Goal: Transaction & Acquisition: Purchase product/service

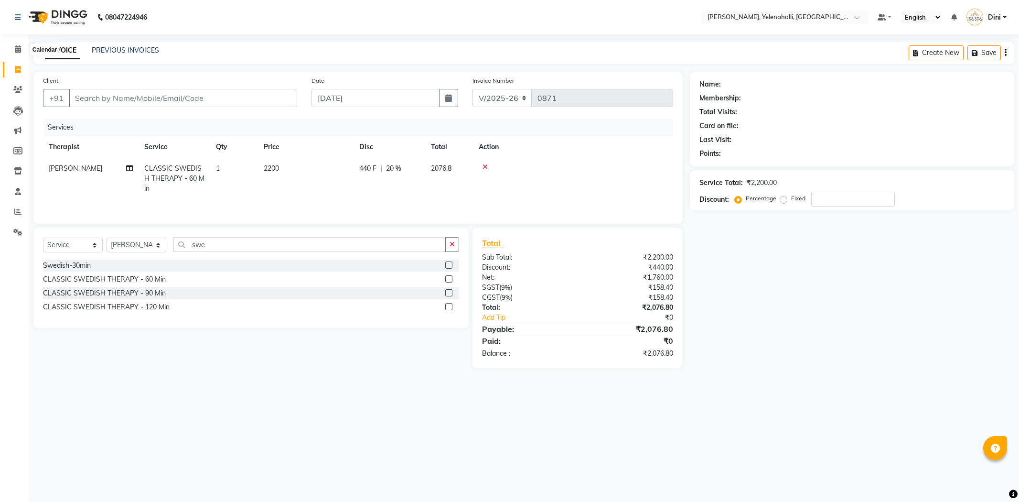
select select "6121"
select select "service"
select select "68860"
click at [15, 50] on icon at bounding box center [18, 48] width 6 height 7
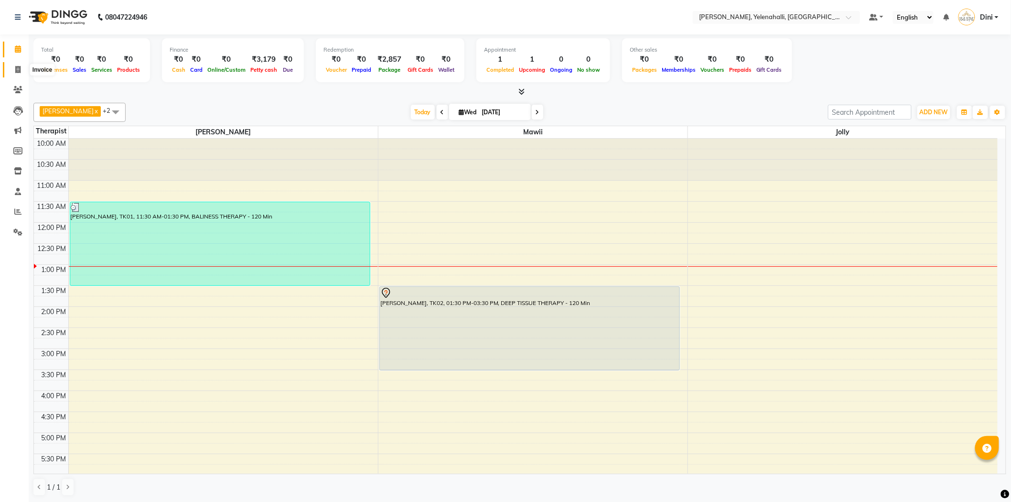
click at [22, 65] on span at bounding box center [18, 70] width 17 height 11
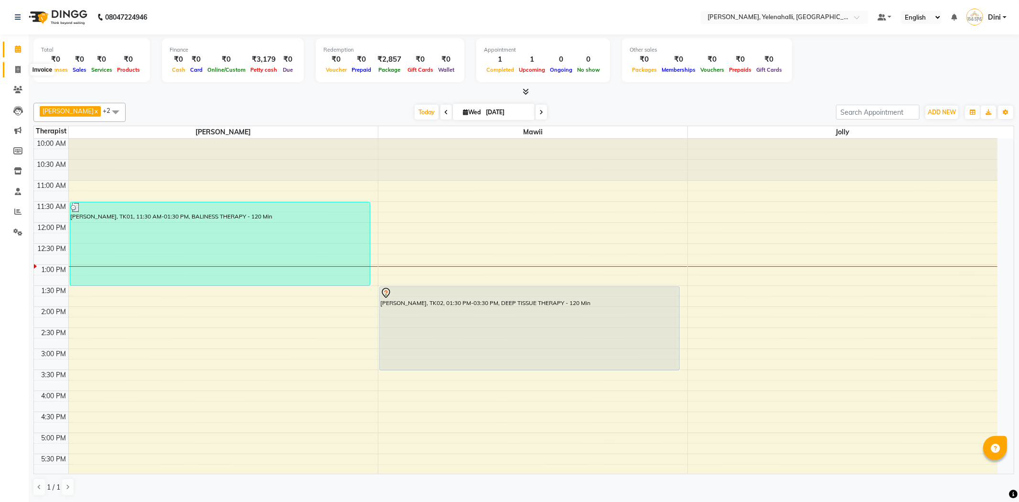
select select "service"
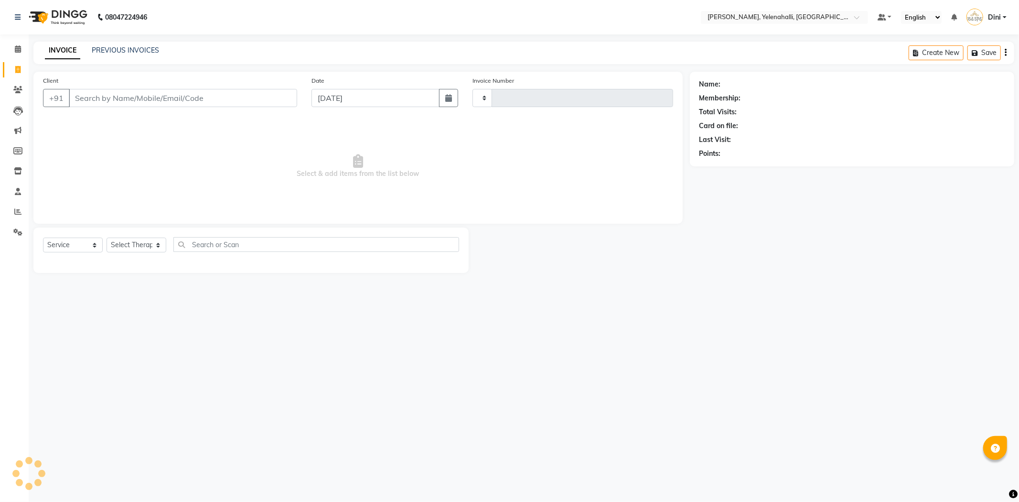
type input "0871"
select select "6121"
click at [16, 50] on icon at bounding box center [18, 48] width 6 height 7
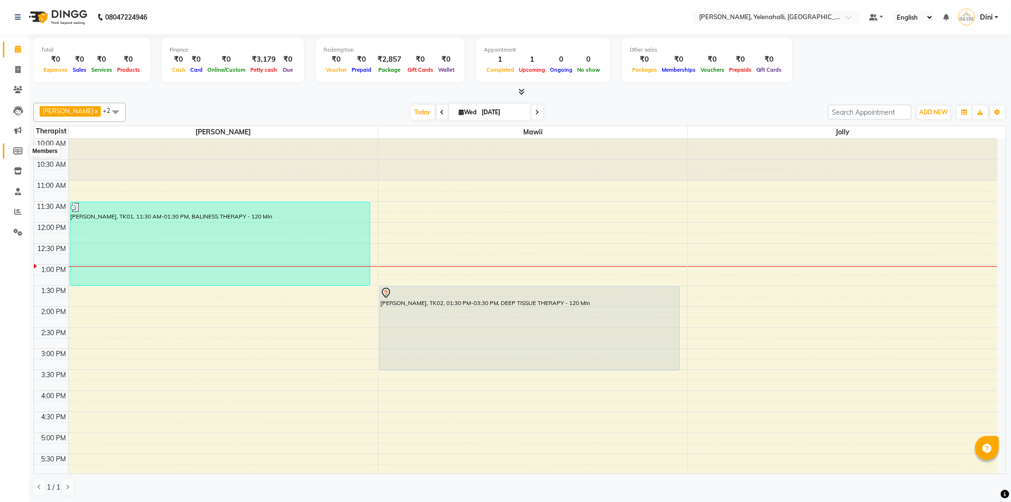
click at [20, 147] on icon at bounding box center [17, 150] width 9 height 7
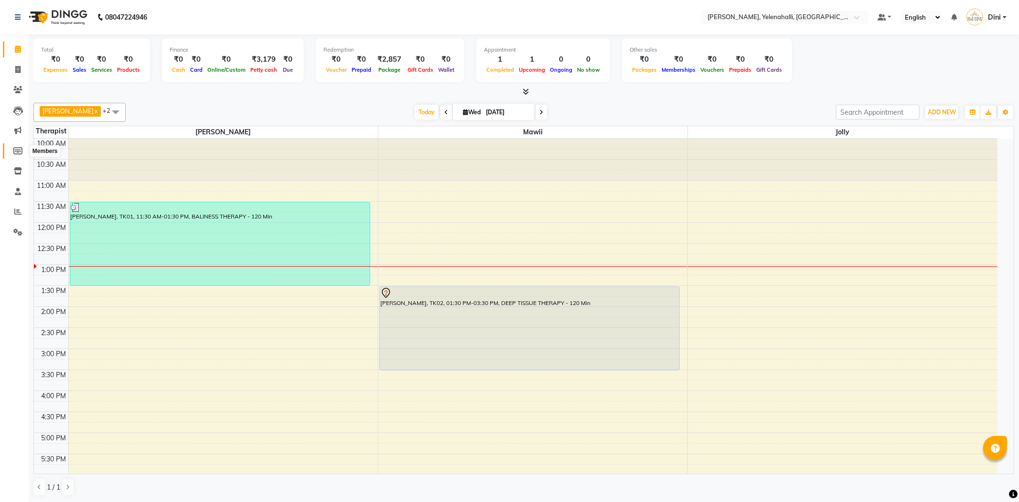
select select
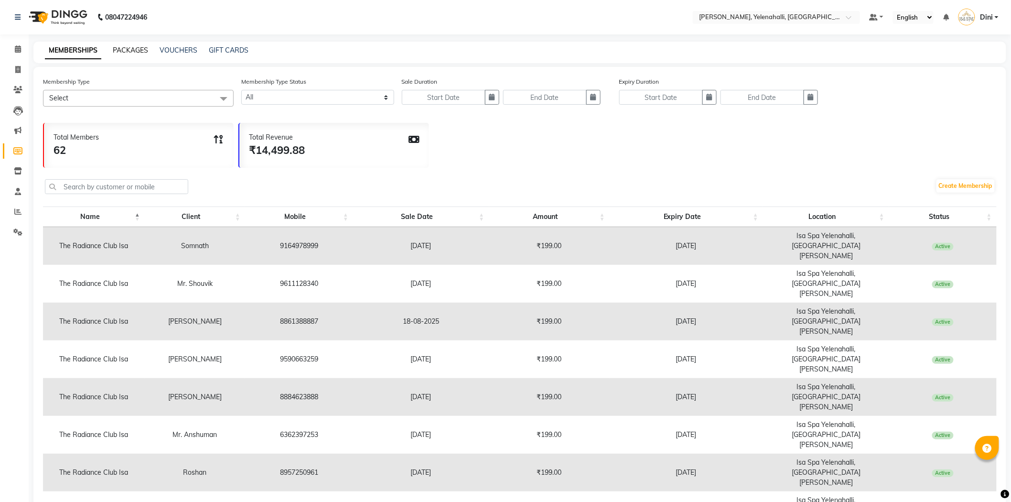
click at [134, 49] on link "PACKAGES" at bounding box center [130, 50] width 35 height 9
select select
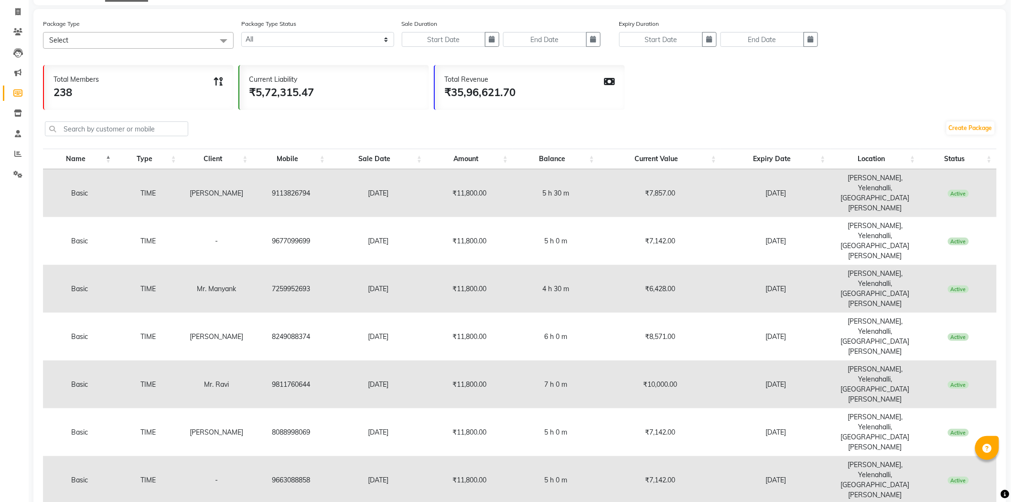
scroll to position [65, 0]
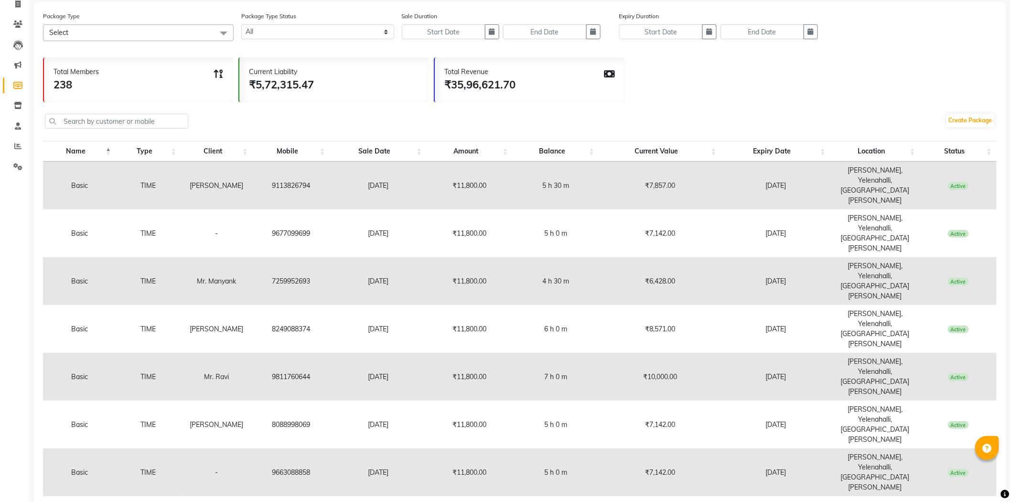
select select "100"
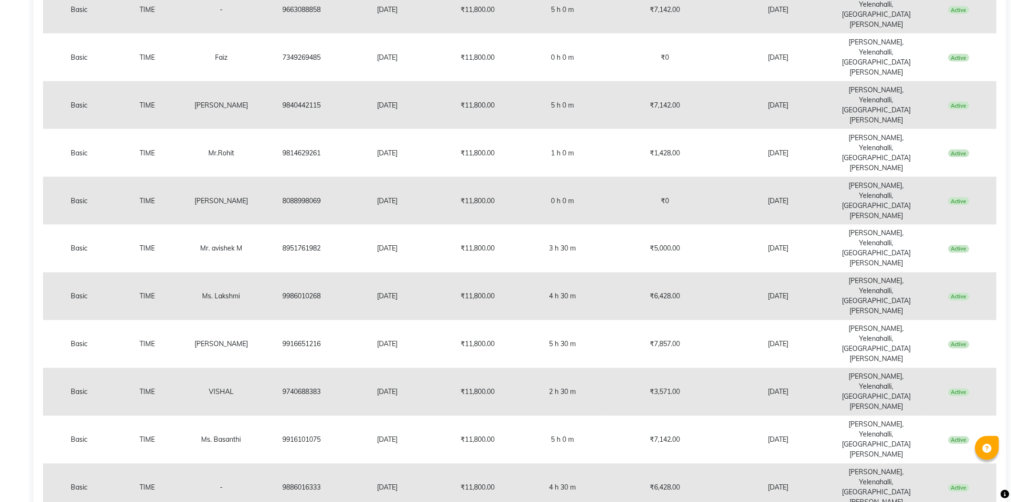
scroll to position [0, 0]
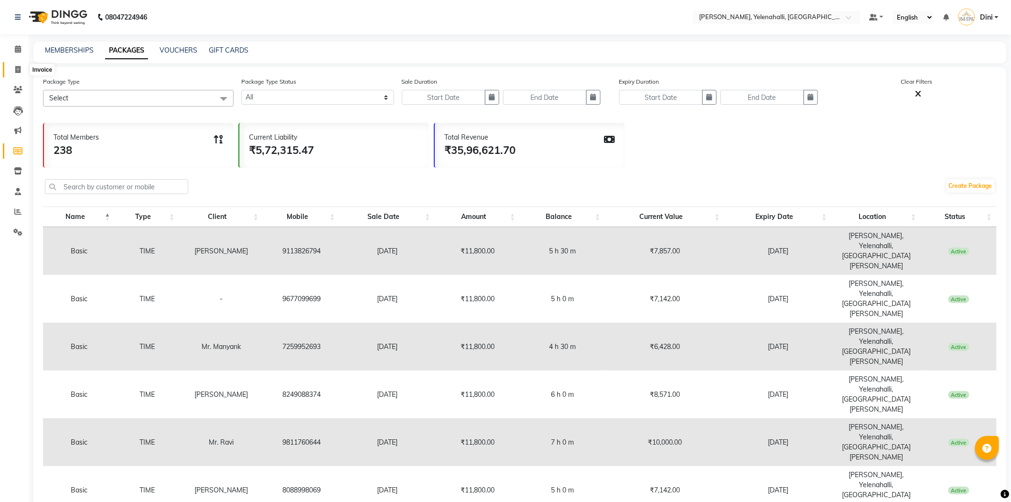
click at [16, 65] on span at bounding box center [18, 70] width 17 height 11
select select "6121"
select select "service"
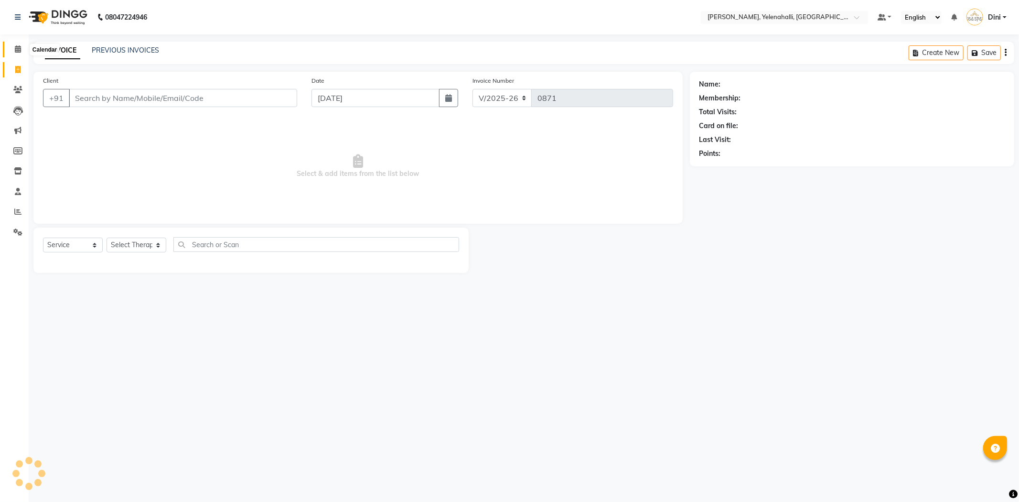
click at [12, 48] on span at bounding box center [18, 49] width 17 height 11
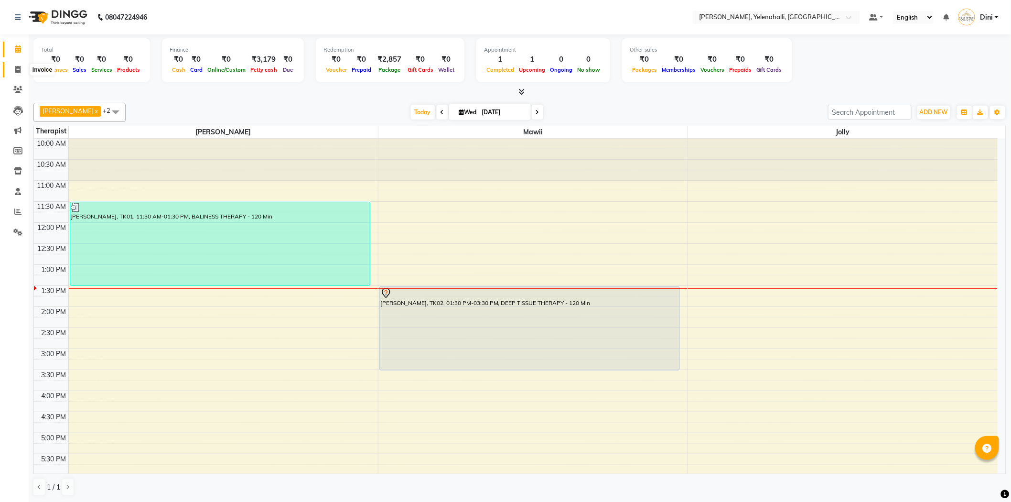
click at [17, 70] on icon at bounding box center [17, 69] width 5 height 7
select select "6121"
select select "service"
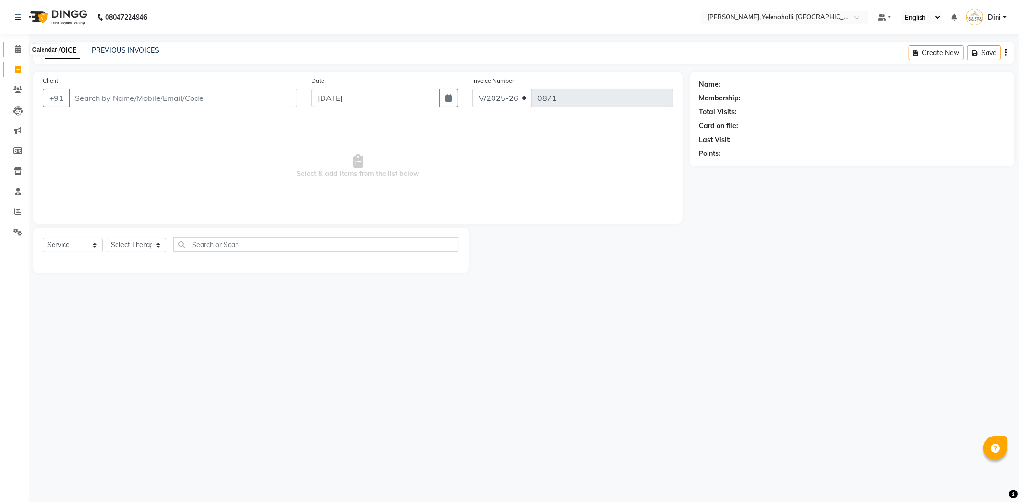
click at [22, 46] on span at bounding box center [18, 49] width 17 height 11
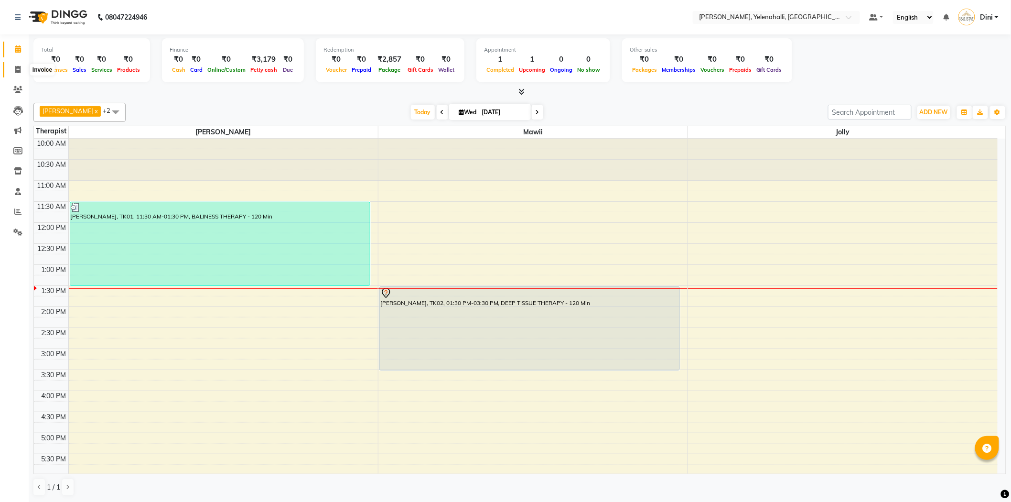
click at [13, 66] on span at bounding box center [18, 70] width 17 height 11
select select "service"
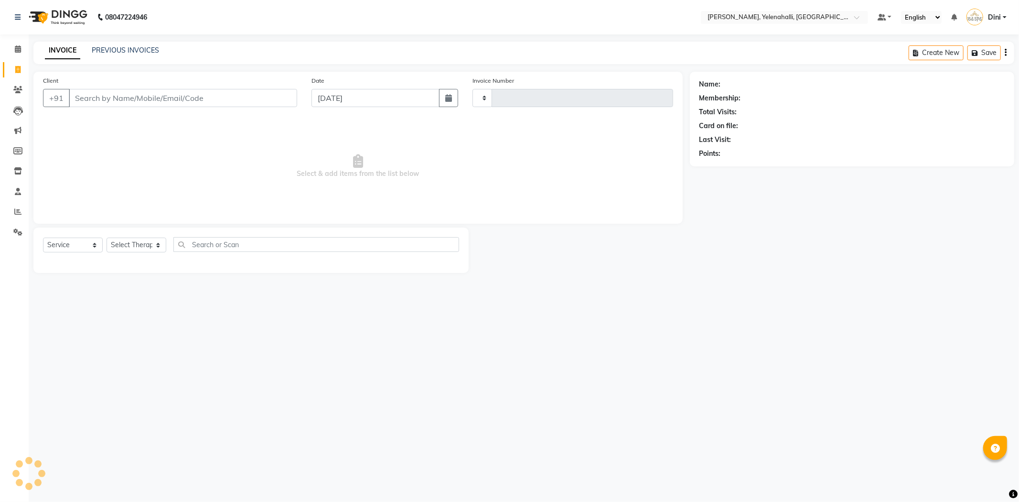
type input "0871"
select select "6121"
click at [95, 101] on input "Client" at bounding box center [183, 98] width 228 height 18
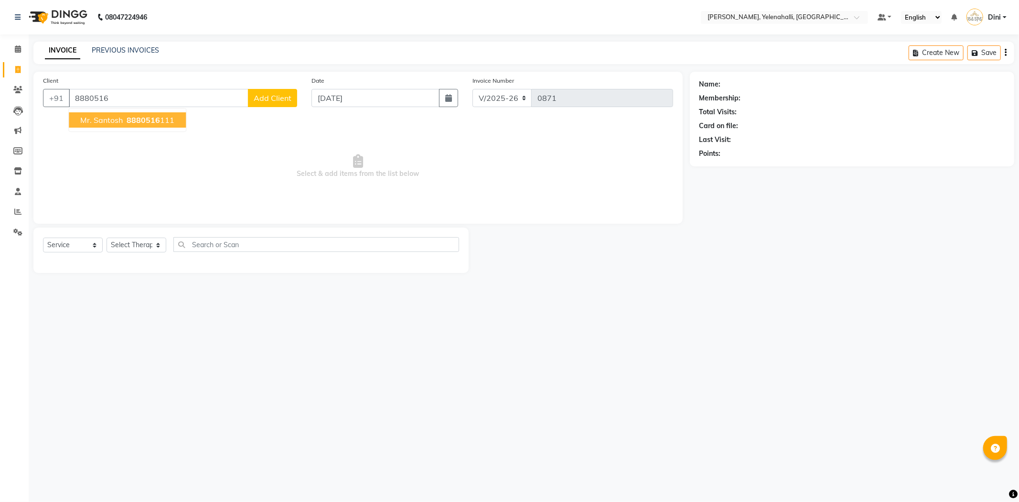
click at [107, 123] on span "Mr. Santosh" at bounding box center [101, 120] width 43 height 10
type input "8880516111"
select select "1: Object"
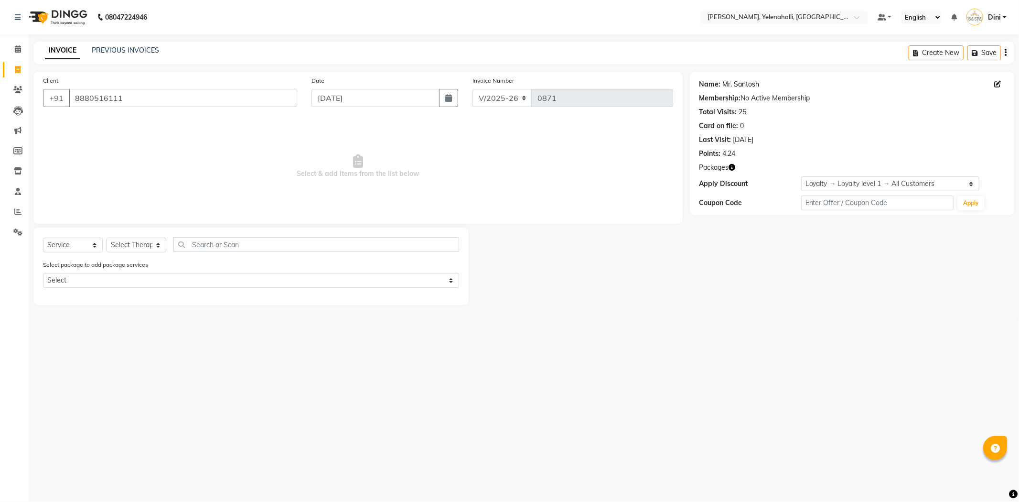
click at [741, 83] on link "Mr. Santosh" at bounding box center [741, 84] width 37 height 10
click at [17, 45] on span at bounding box center [18, 49] width 17 height 11
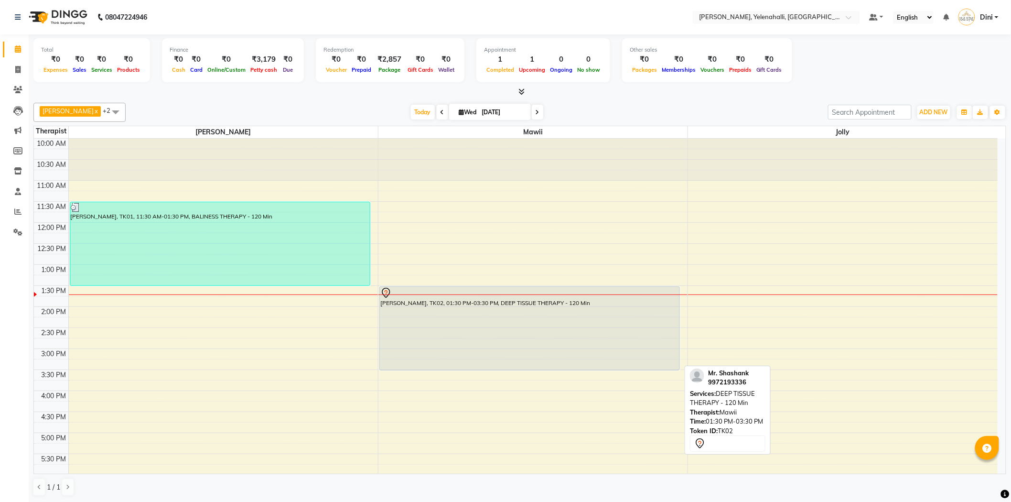
click at [536, 346] on div "Mr. Shashank, TK02, 01:30 PM-03:30 PM, DEEP TISSUE THERAPY - 120 Min" at bounding box center [530, 328] width 300 height 83
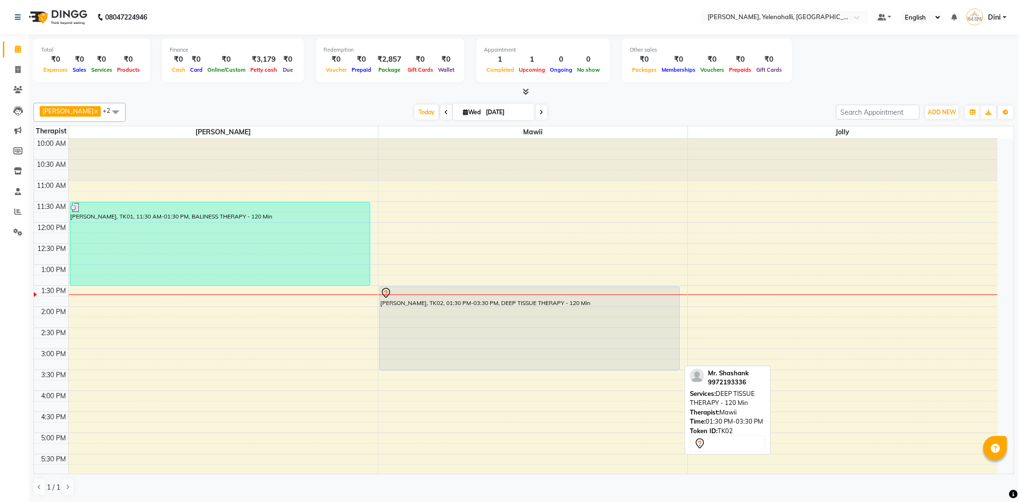
select select "7"
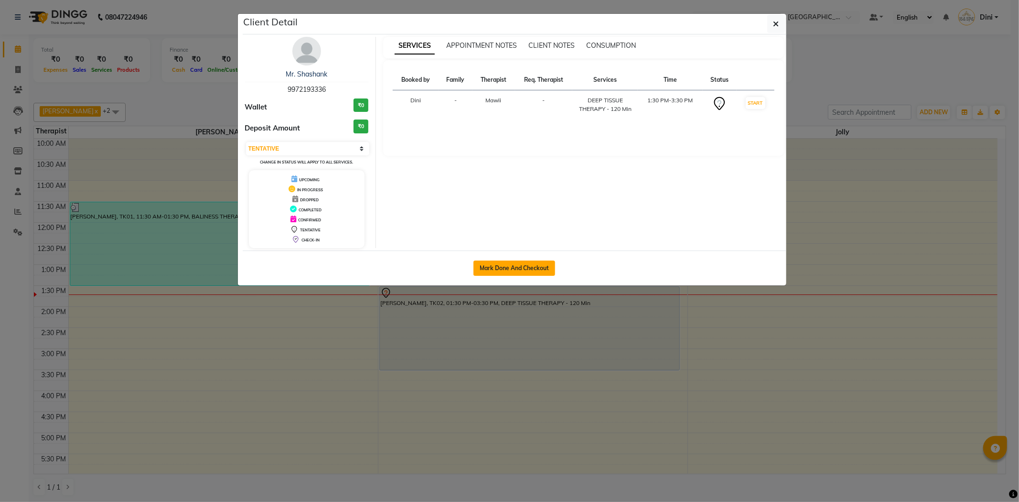
click at [539, 267] on button "Mark Done And Checkout" at bounding box center [515, 267] width 82 height 15
select select "6121"
select select "service"
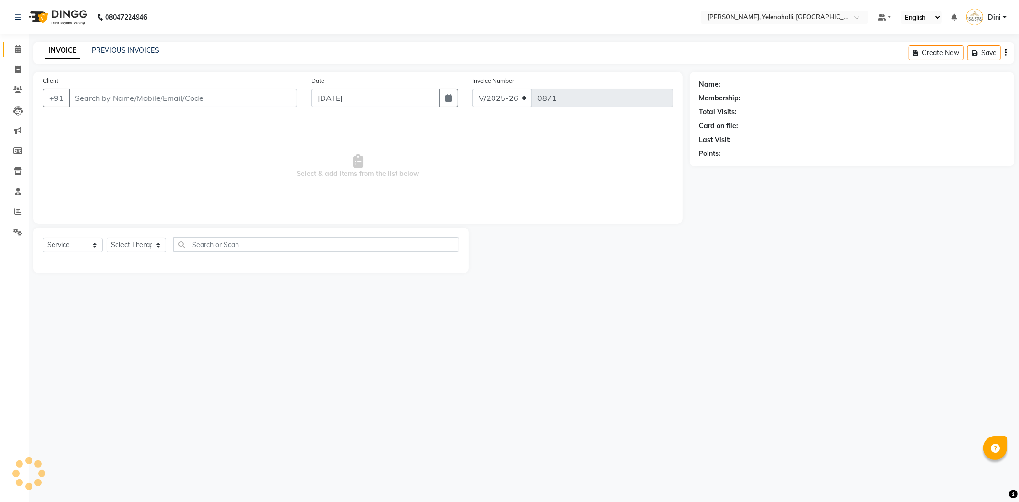
type input "9972193336"
select select "61851"
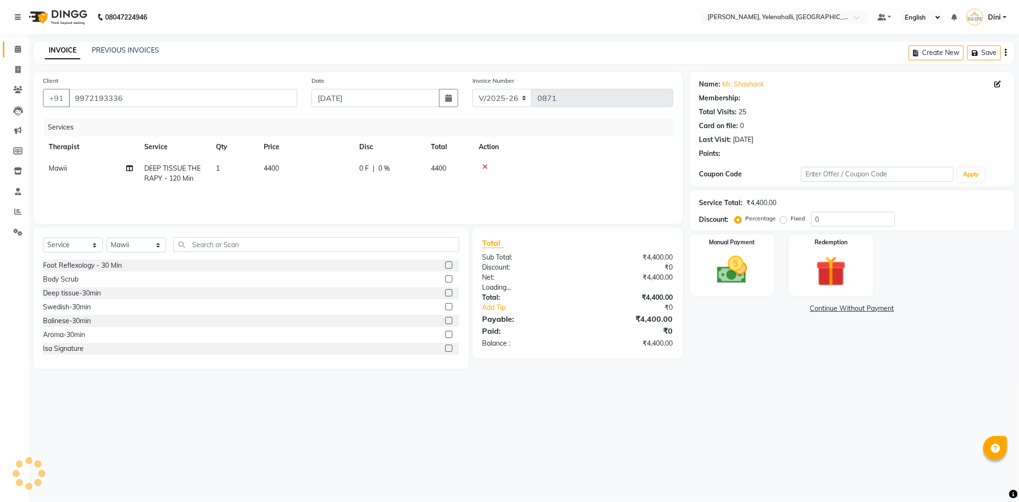
select select "1: Object"
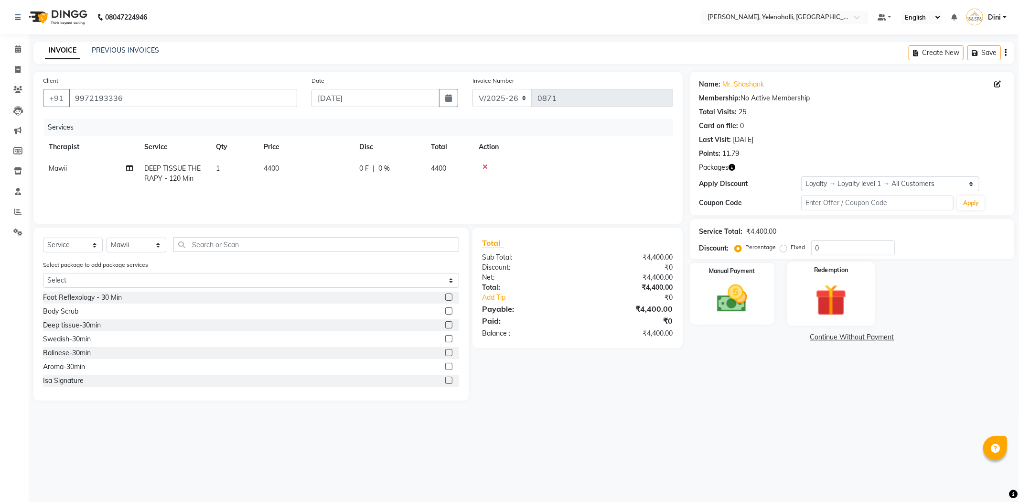
click at [818, 306] on img at bounding box center [831, 300] width 51 height 39
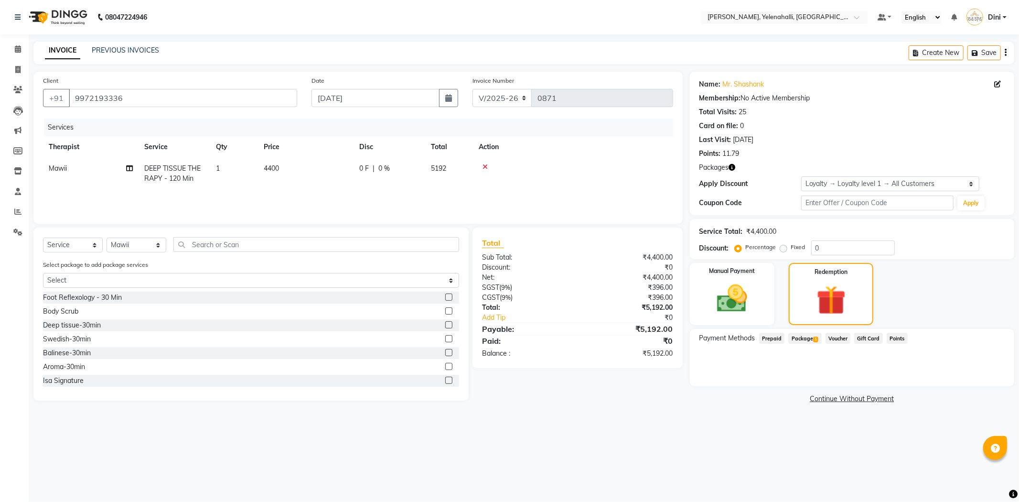
click at [814, 340] on span "1" at bounding box center [815, 339] width 5 height 6
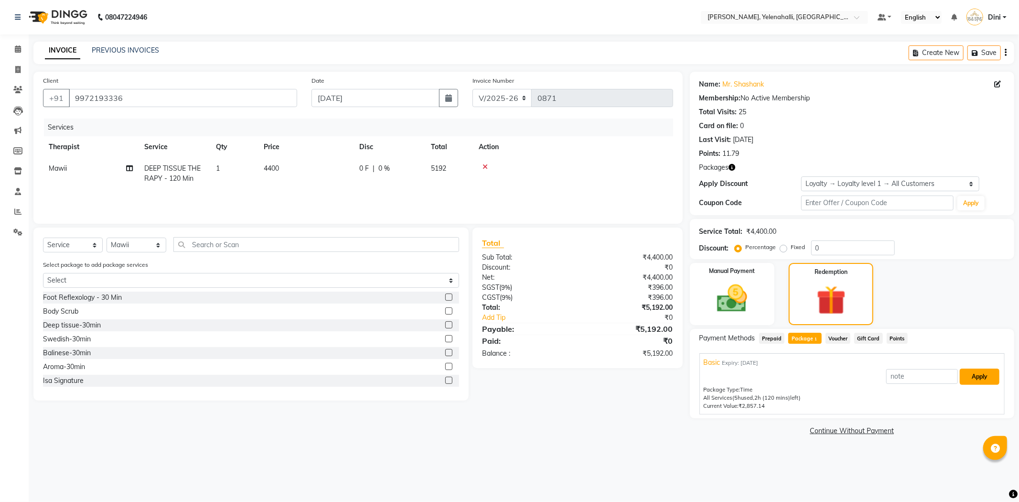
click at [969, 370] on button "Apply" at bounding box center [980, 376] width 40 height 16
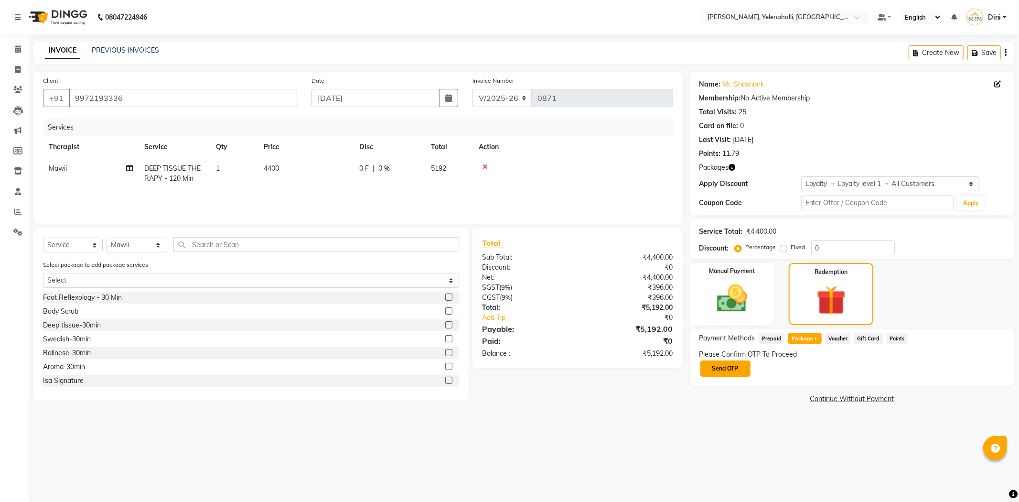
click at [736, 364] on button "Send OTP" at bounding box center [726, 368] width 50 height 16
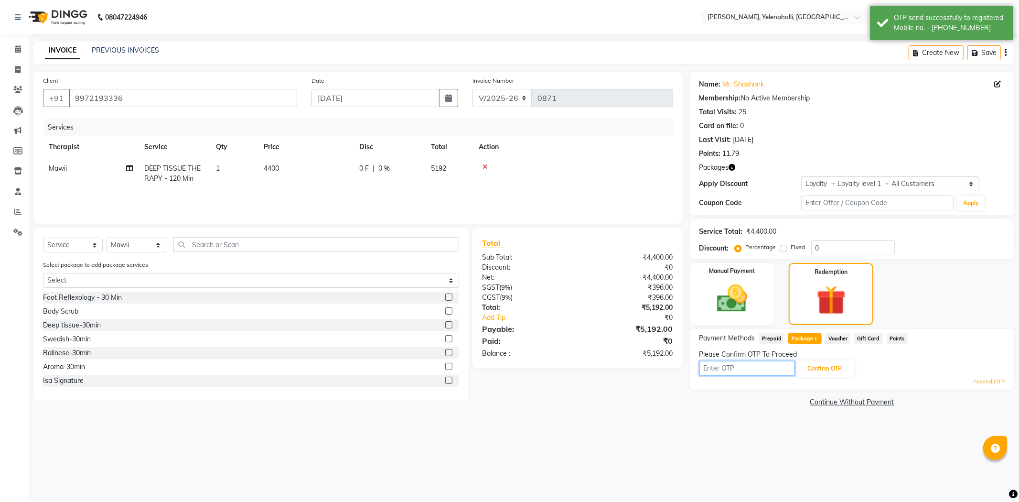
click at [704, 365] on input "text" at bounding box center [748, 368] width 96 height 15
type input "5933"
click at [832, 366] on button "Confirm OTP" at bounding box center [825, 368] width 58 height 16
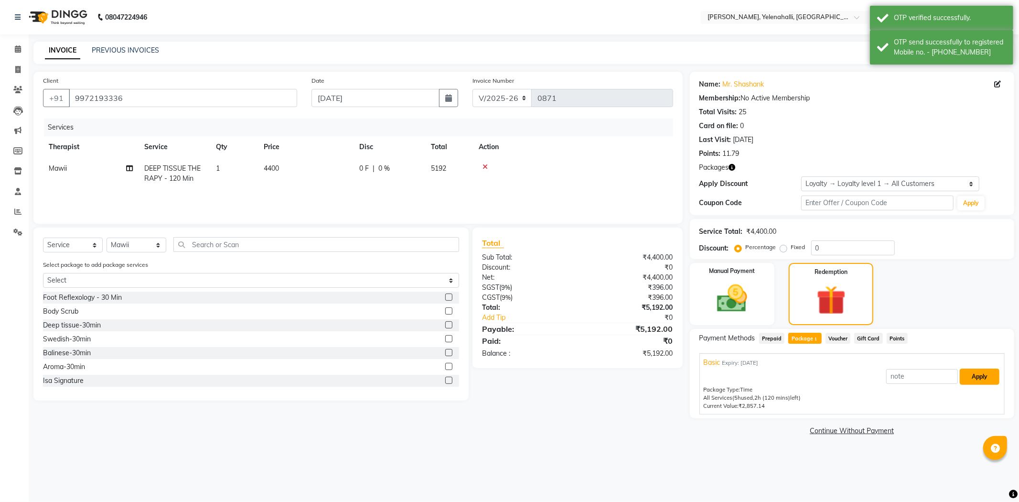
click at [970, 376] on button "Apply" at bounding box center [980, 376] width 40 height 16
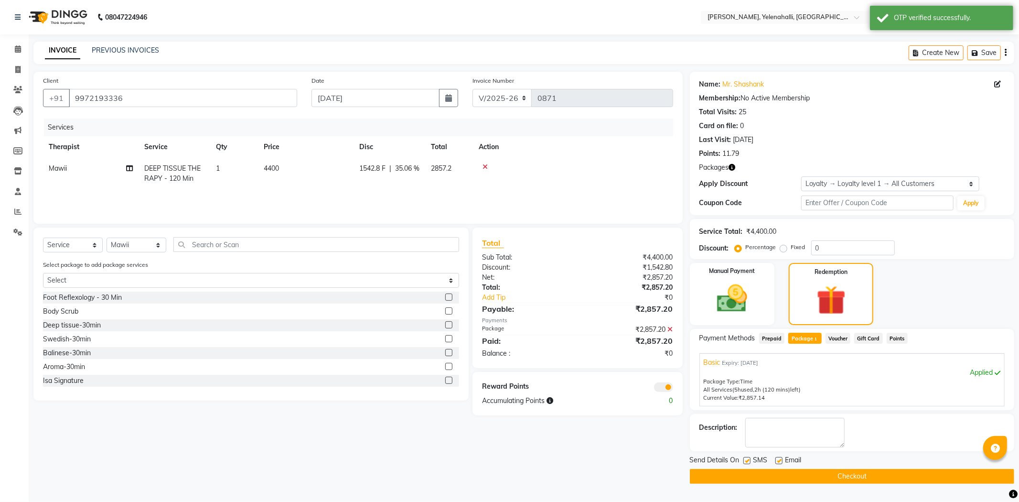
click at [823, 476] on button "Checkout" at bounding box center [852, 476] width 324 height 15
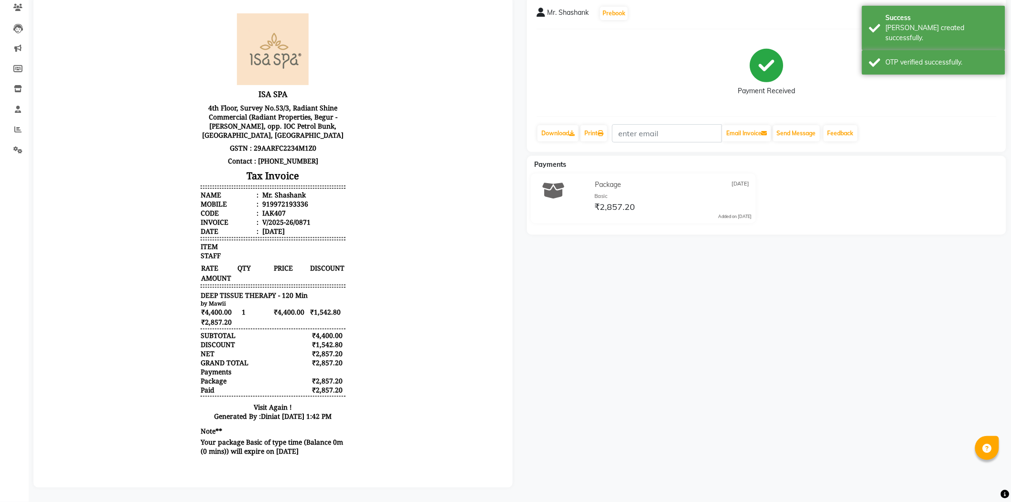
scroll to position [7, 0]
drag, startPoint x: 490, startPoint y: 185, endPoint x: 545, endPoint y: 237, distance: 75.4
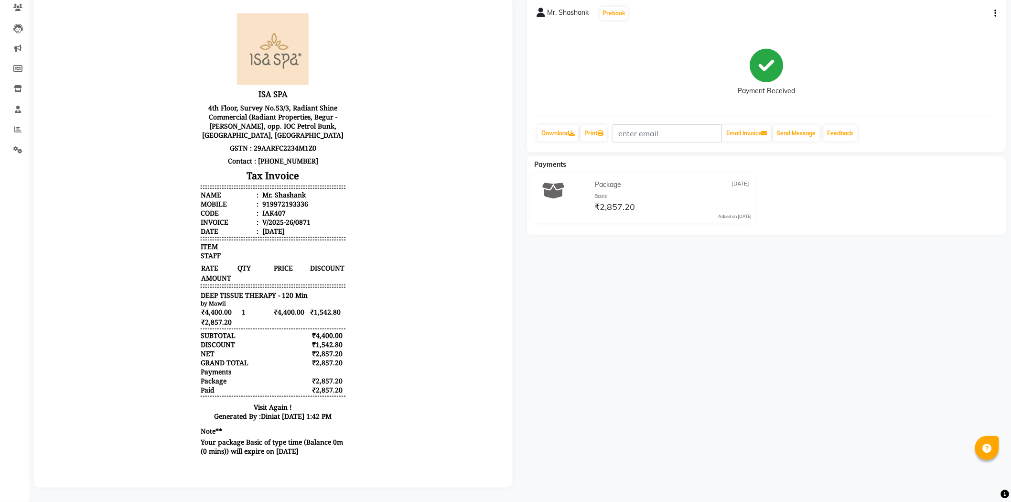
scroll to position [0, 0]
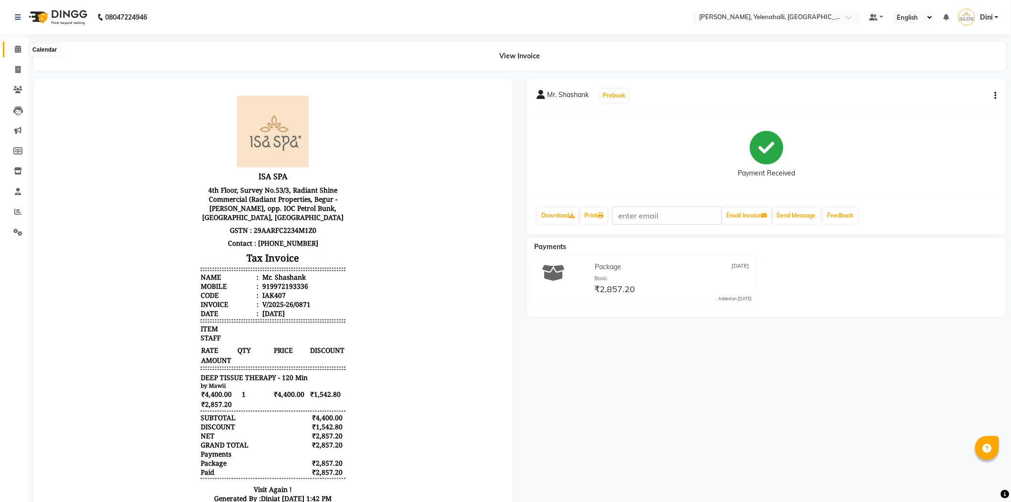
click at [15, 46] on icon at bounding box center [18, 48] width 6 height 7
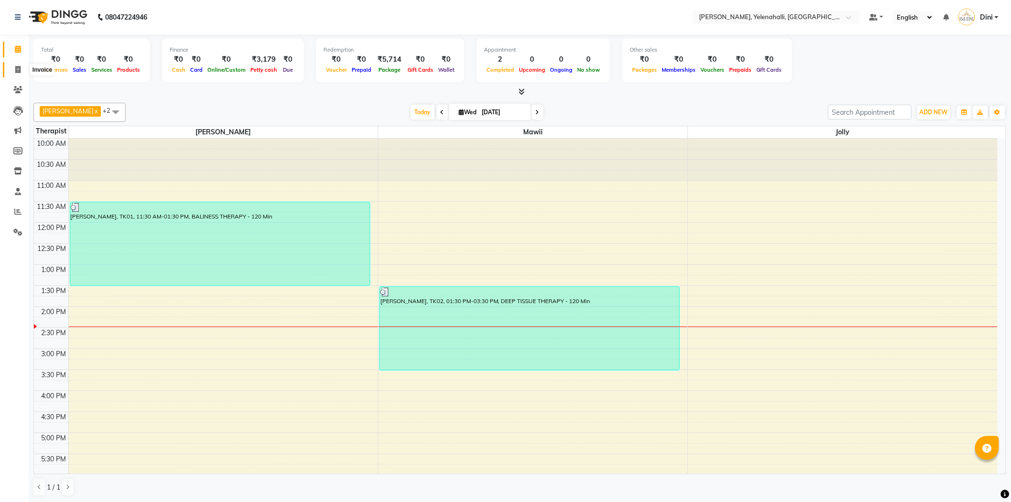
click at [21, 67] on span at bounding box center [18, 70] width 17 height 11
select select "service"
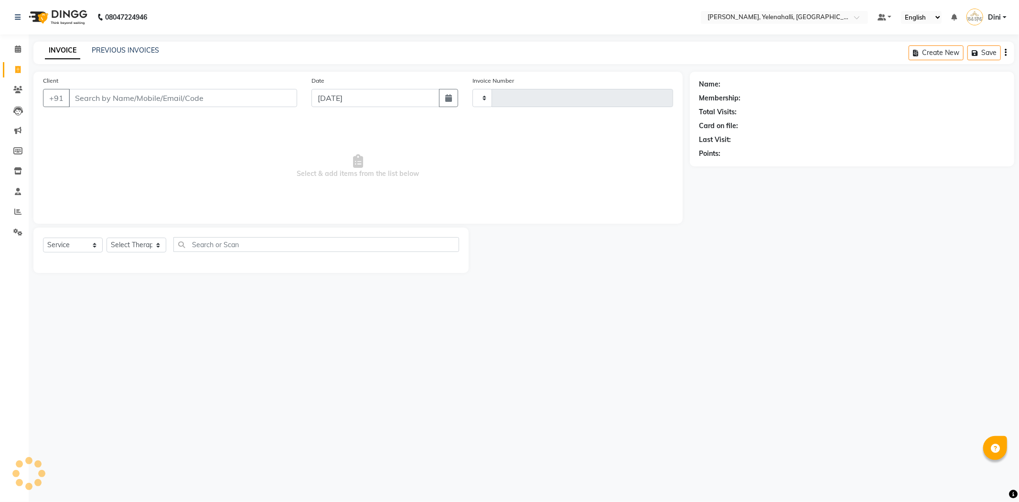
type input "0872"
select select "6121"
click at [145, 46] on link "PREVIOUS INVOICES" at bounding box center [125, 50] width 67 height 9
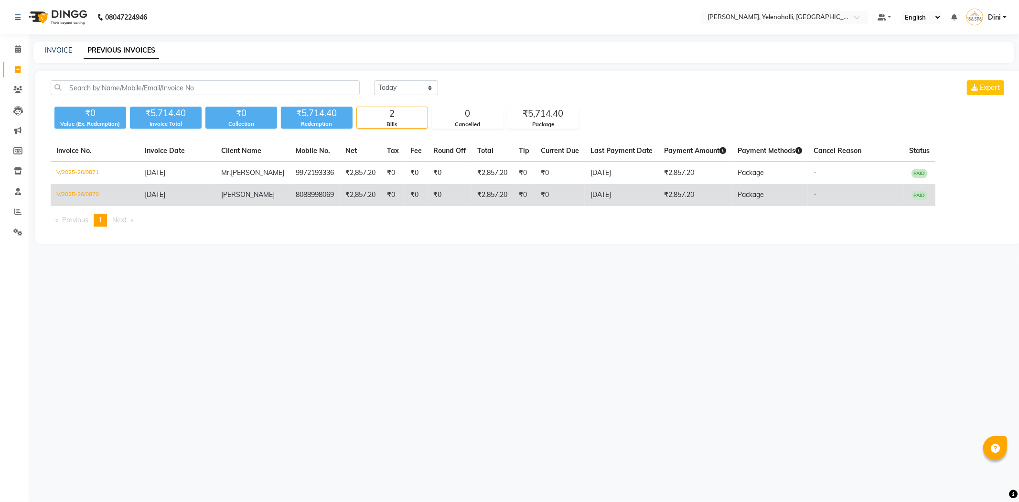
click at [240, 193] on span "[PERSON_NAME]" at bounding box center [248, 194] width 54 height 9
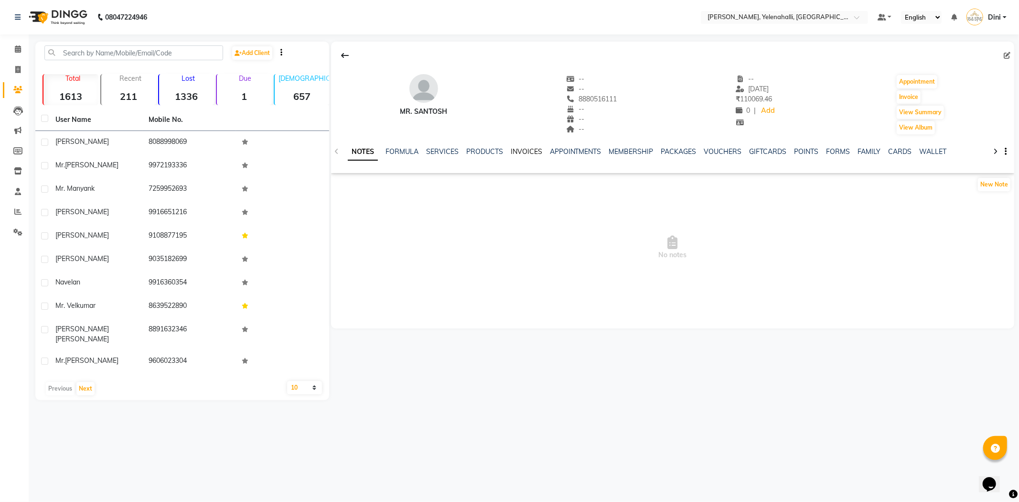
click at [533, 149] on link "INVOICES" at bounding box center [527, 151] width 32 height 9
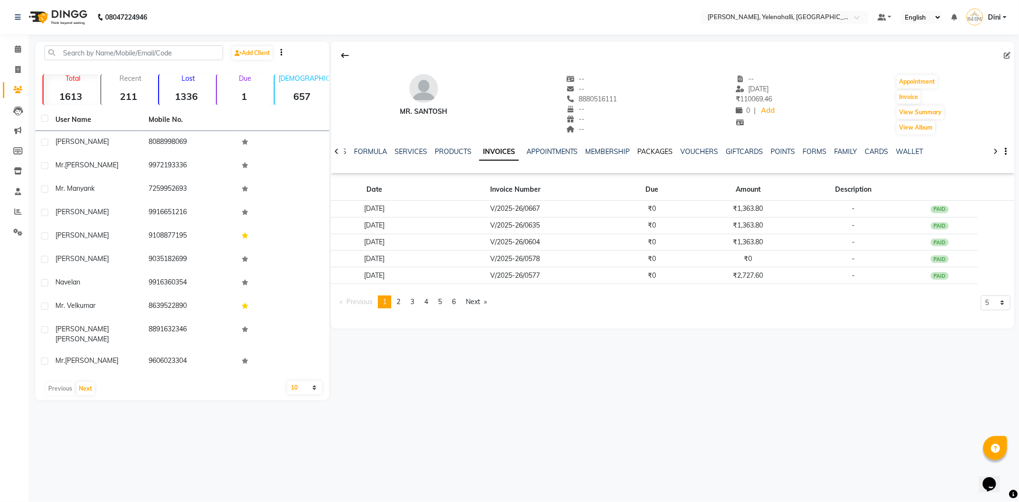
click at [649, 148] on link "PACKAGES" at bounding box center [655, 151] width 35 height 9
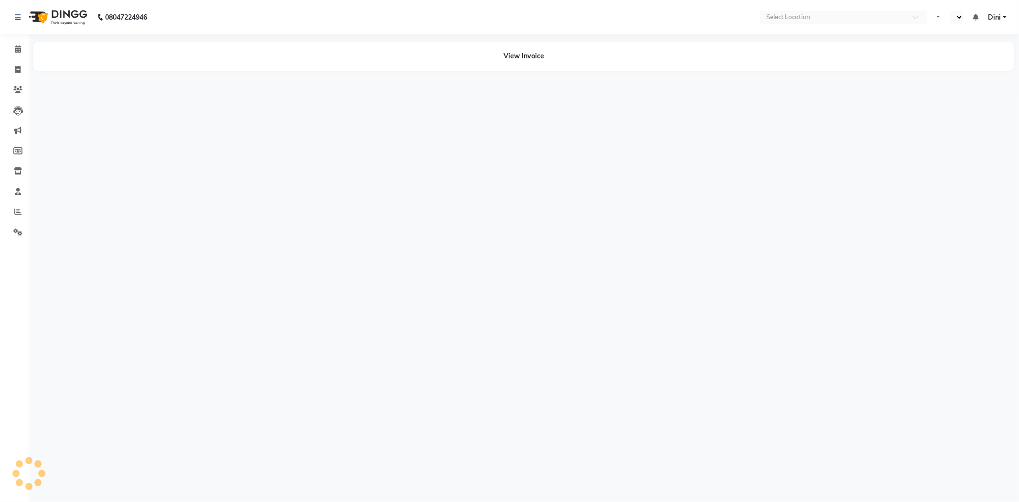
select select "en"
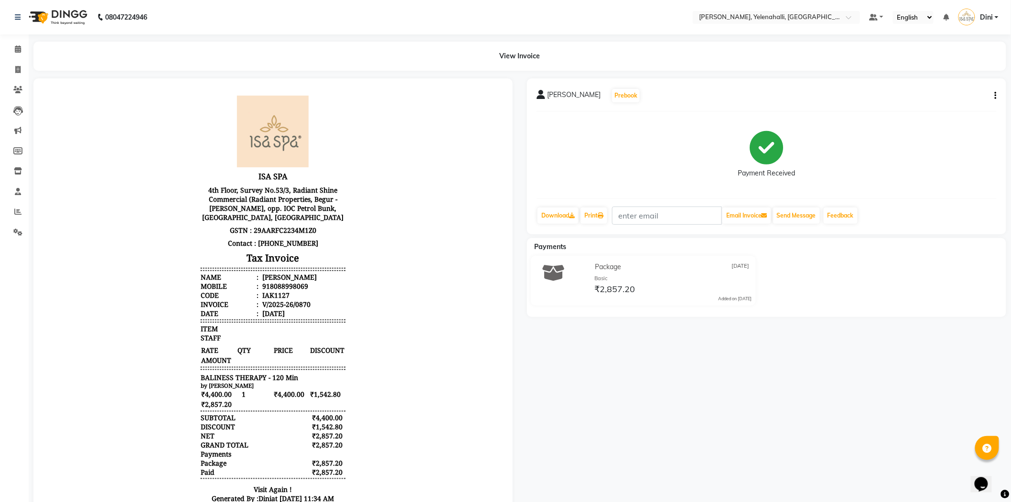
scroll to position [133, 0]
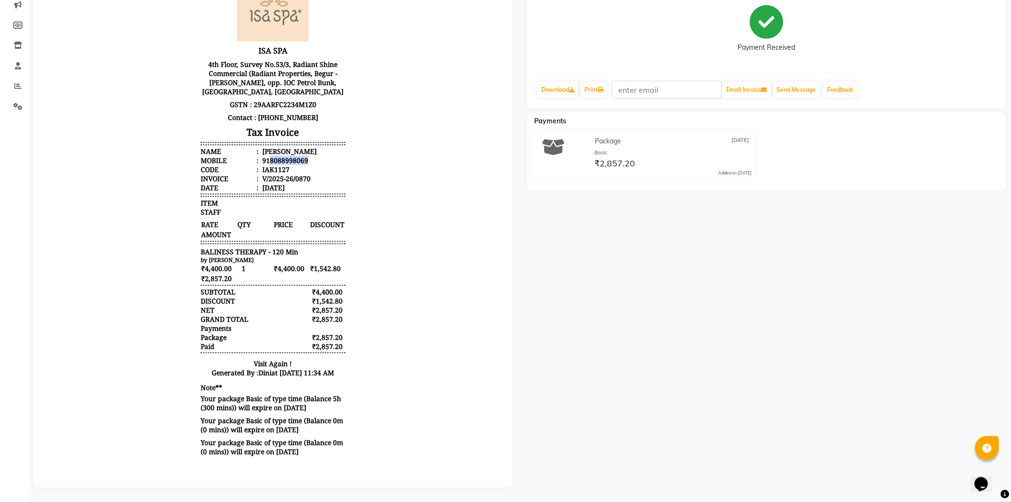
copy div "8088998069"
drag, startPoint x: 260, startPoint y: 162, endPoint x: 314, endPoint y: 157, distance: 53.7
click at [314, 157] on li "Mobile : 918088998069" at bounding box center [272, 160] width 144 height 9
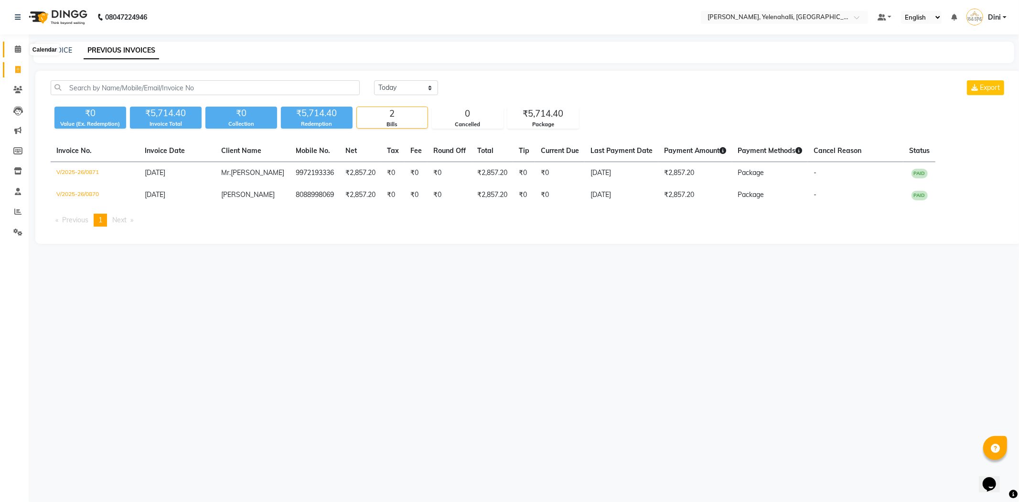
click at [12, 46] on span at bounding box center [18, 49] width 17 height 11
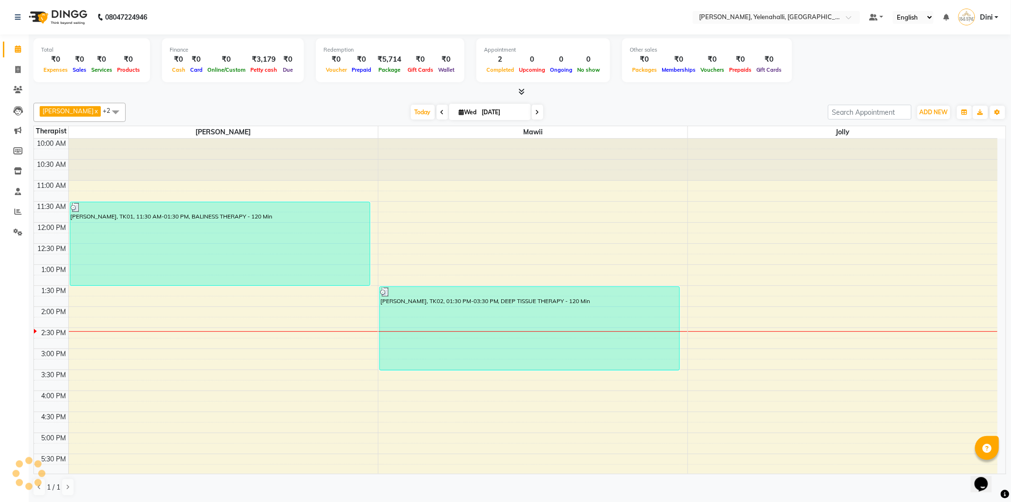
scroll to position [111, 0]
